Goal: Information Seeking & Learning: Find specific fact

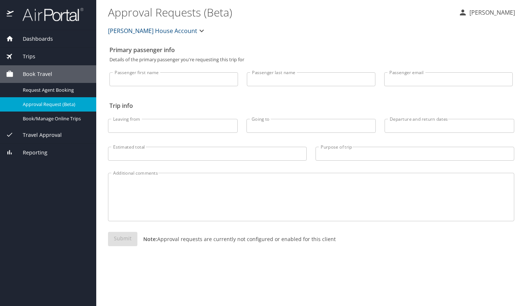
click at [43, 13] on img at bounding box center [48, 14] width 69 height 14
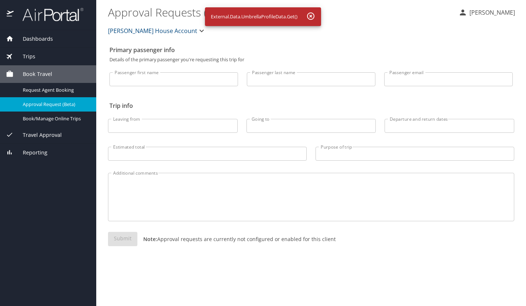
click at [53, 17] on img at bounding box center [48, 14] width 69 height 14
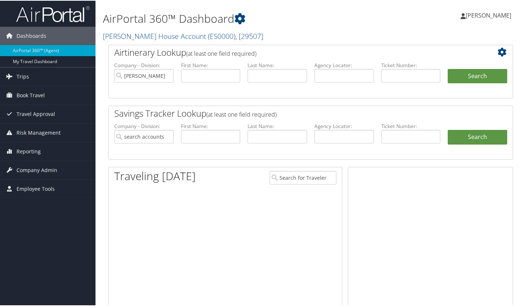
type input "[PERSON_NAME] House Account"
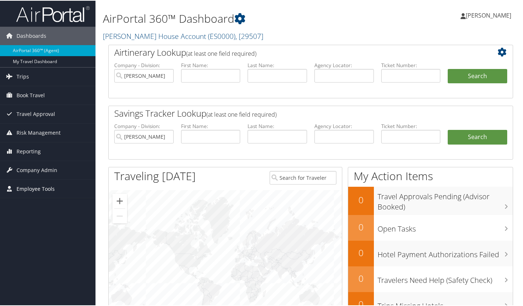
click at [41, 185] on span "Employee Tools" at bounding box center [36, 188] width 38 height 18
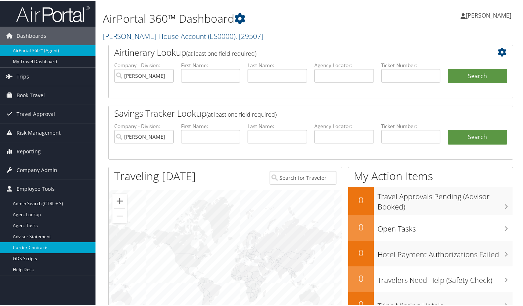
click at [33, 247] on link "Carrier Contracts" at bounding box center [47, 247] width 95 height 11
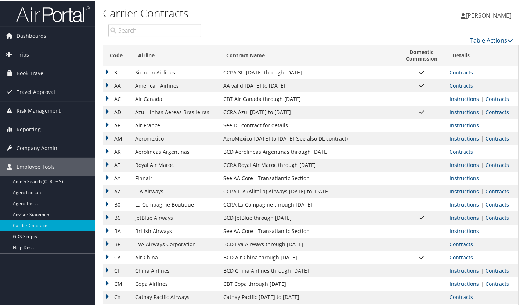
click at [176, 28] on input "search" at bounding box center [154, 29] width 93 height 13
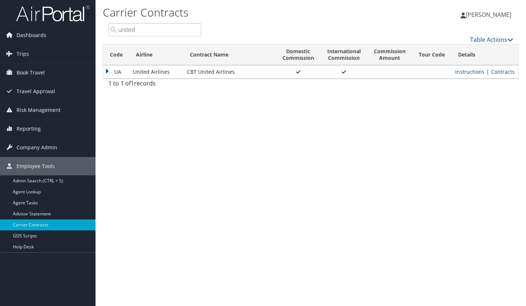
click at [505, 76] on td "Instructions | Contracts" at bounding box center [484, 71] width 67 height 13
click at [503, 70] on link "Contracts" at bounding box center [502, 71] width 23 height 7
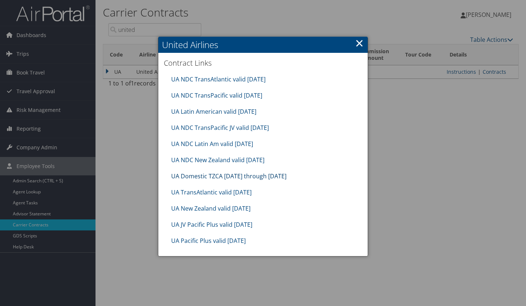
click at [190, 175] on link "UA Domestic TZCA 7.1.25 through 9.30.25" at bounding box center [228, 176] width 115 height 8
click at [220, 96] on link "UA NDC TransPacific valid 30sep25" at bounding box center [216, 95] width 91 height 8
click at [361, 45] on link "×" at bounding box center [359, 43] width 8 height 15
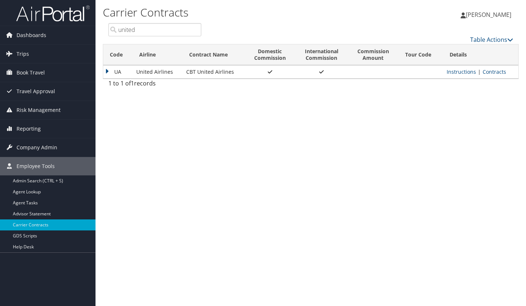
click at [141, 32] on input "united" at bounding box center [154, 29] width 93 height 13
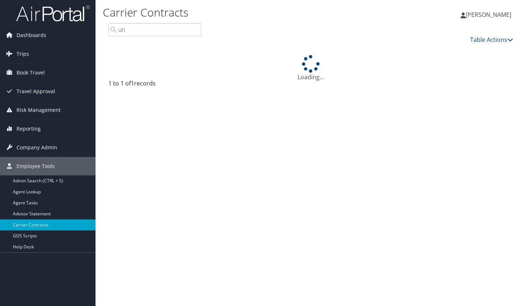
type input "u"
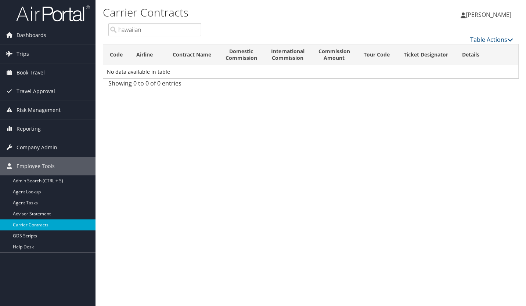
type input "hawaiian"
click at [21, 225] on link "Carrier Contracts" at bounding box center [47, 225] width 95 height 11
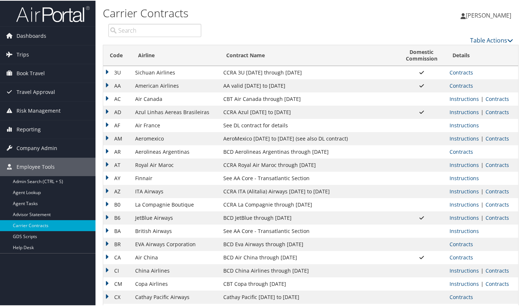
click at [146, 30] on input "search" at bounding box center [154, 29] width 93 height 13
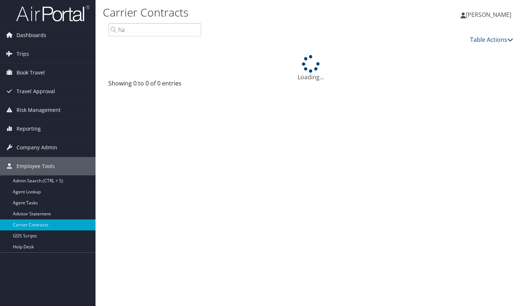
type input "h"
type input "v"
type input "a"
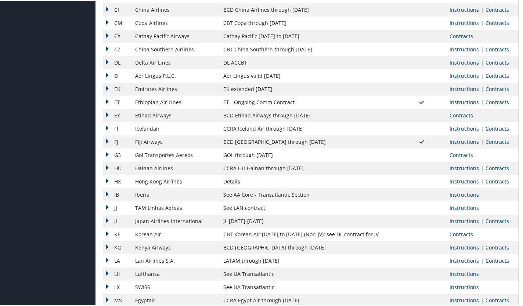
scroll to position [259, 0]
